Goal: Information Seeking & Learning: Learn about a topic

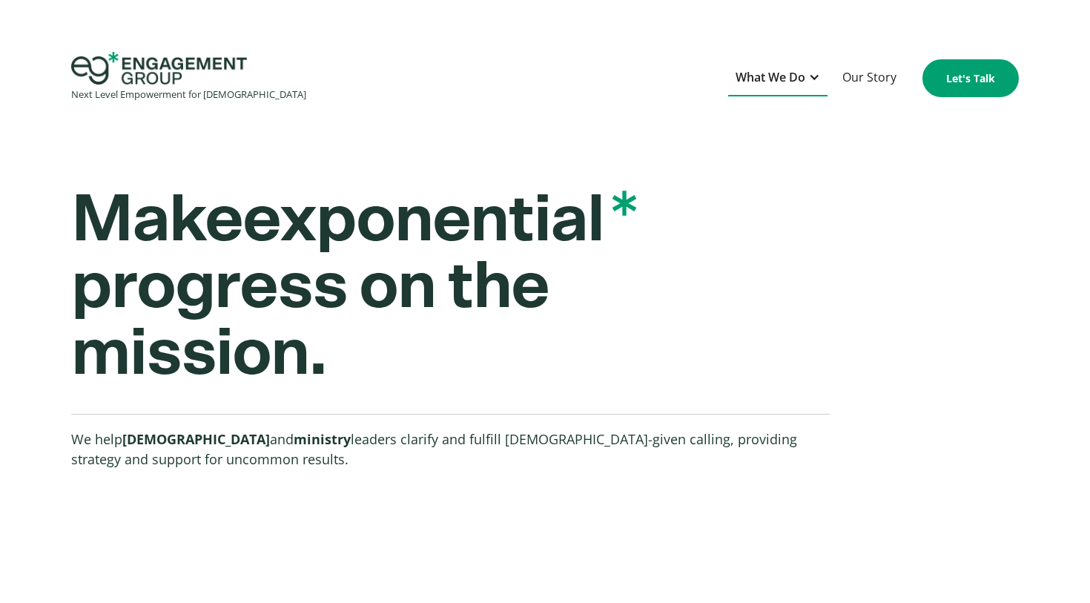
click at [773, 85] on div "What We Do" at bounding box center [771, 77] width 70 height 20
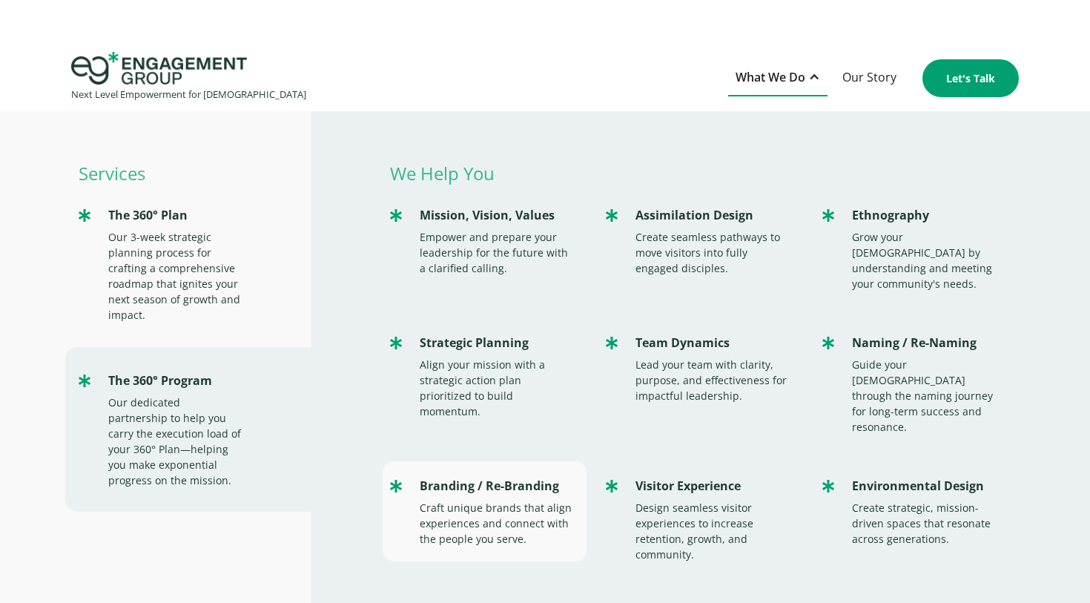
click at [459, 500] on div "Craft unique brands that align experiences and connect with the people you serv…" at bounding box center [496, 523] width 153 height 47
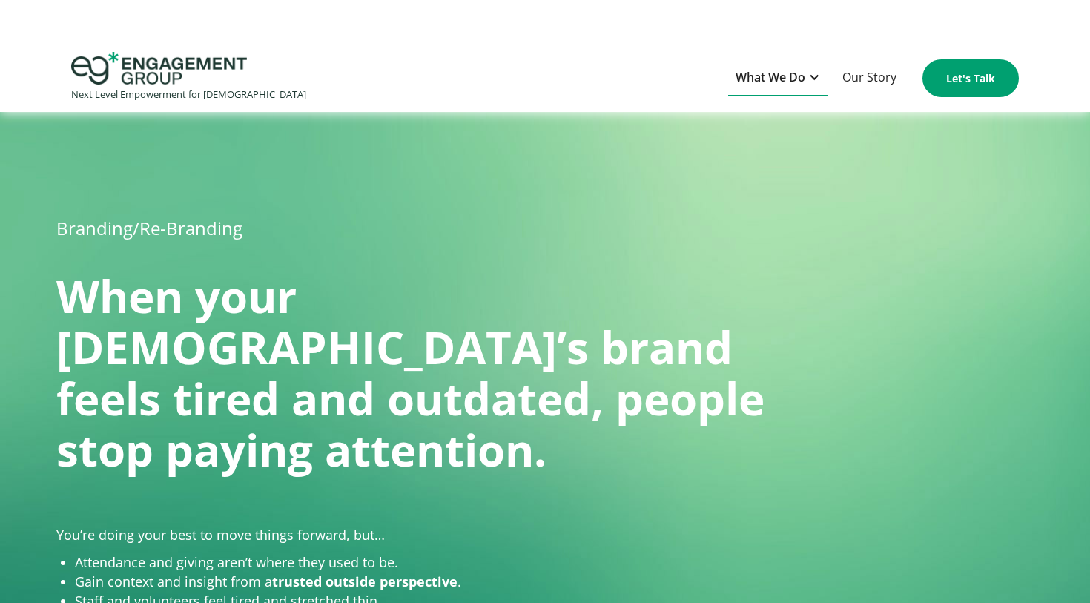
click at [764, 84] on div "What We Do" at bounding box center [771, 77] width 70 height 20
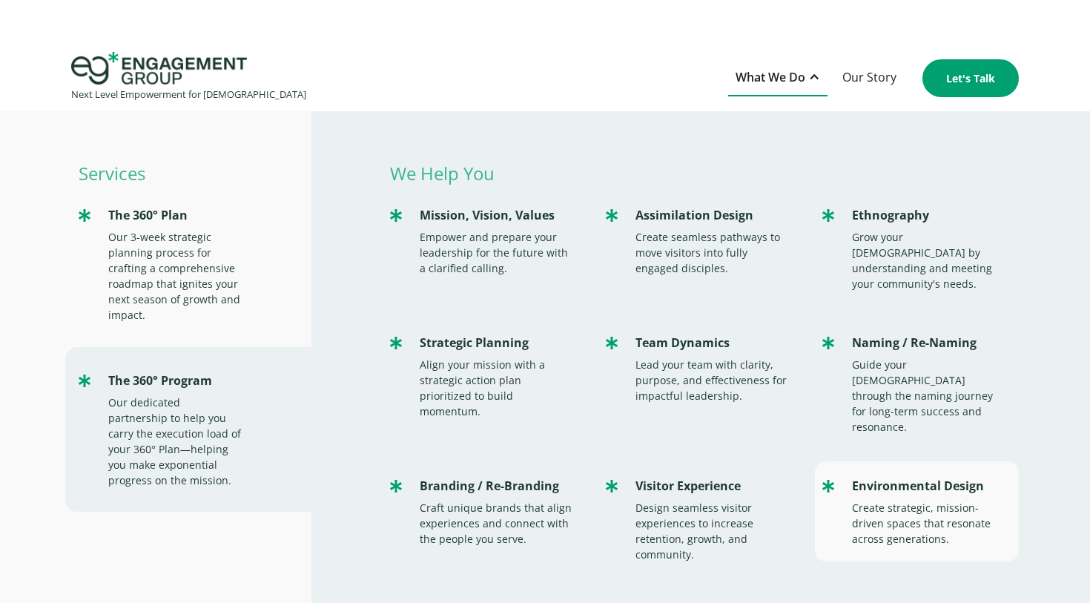
click at [878, 500] on div "Create strategic, mission-driven spaces that resonate across generations." at bounding box center [928, 523] width 153 height 47
